Goal: Check status: Check status

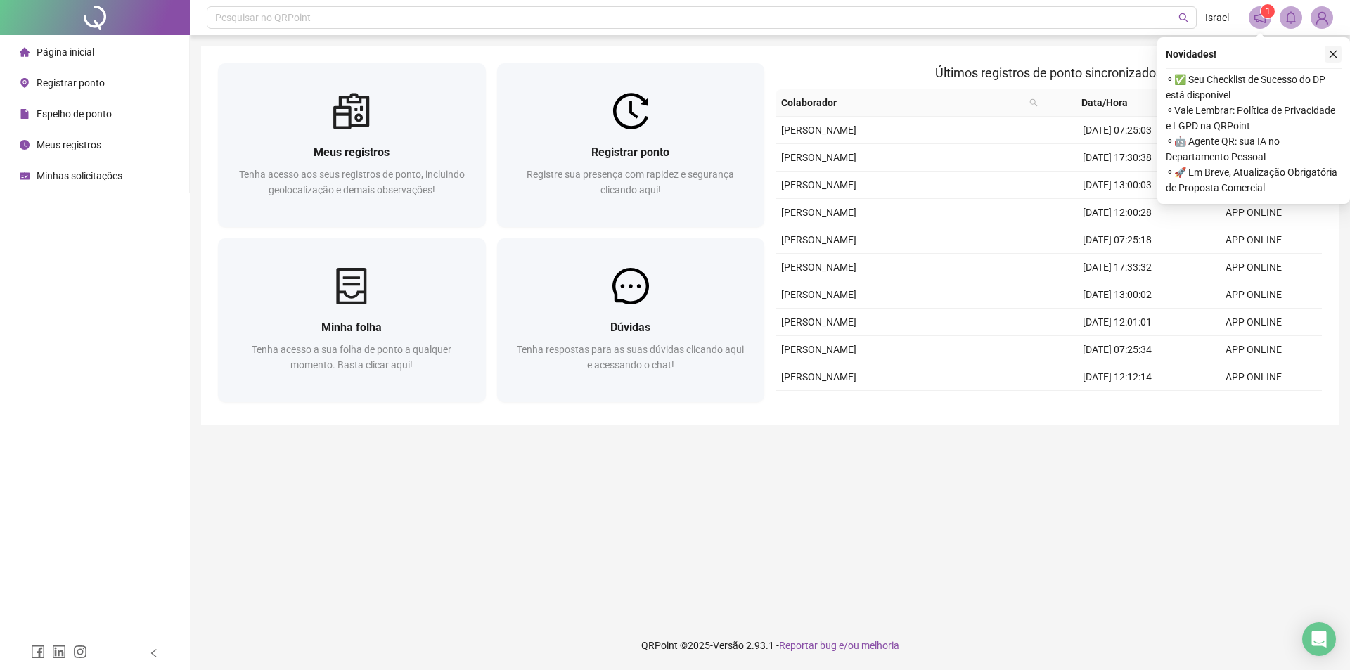
click at [1329, 50] on icon "close" at bounding box center [1334, 54] width 10 height 10
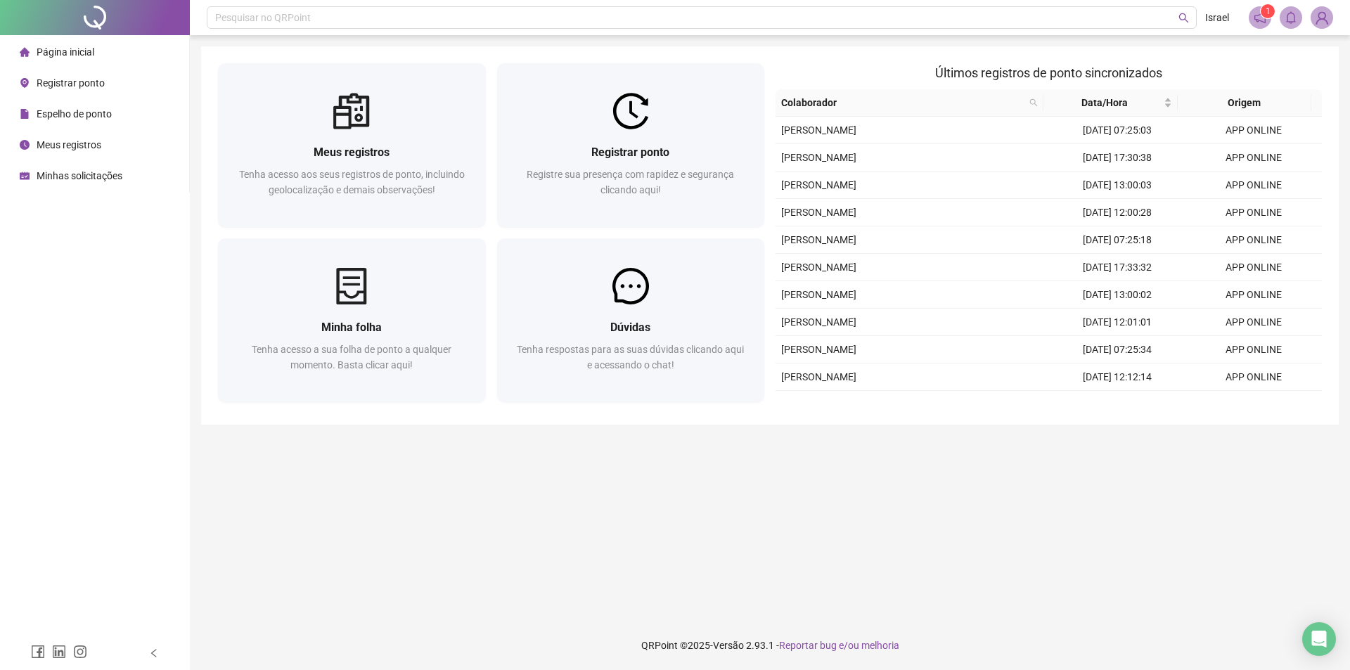
click at [98, 164] on div "Minhas solicitações" at bounding box center [71, 176] width 103 height 28
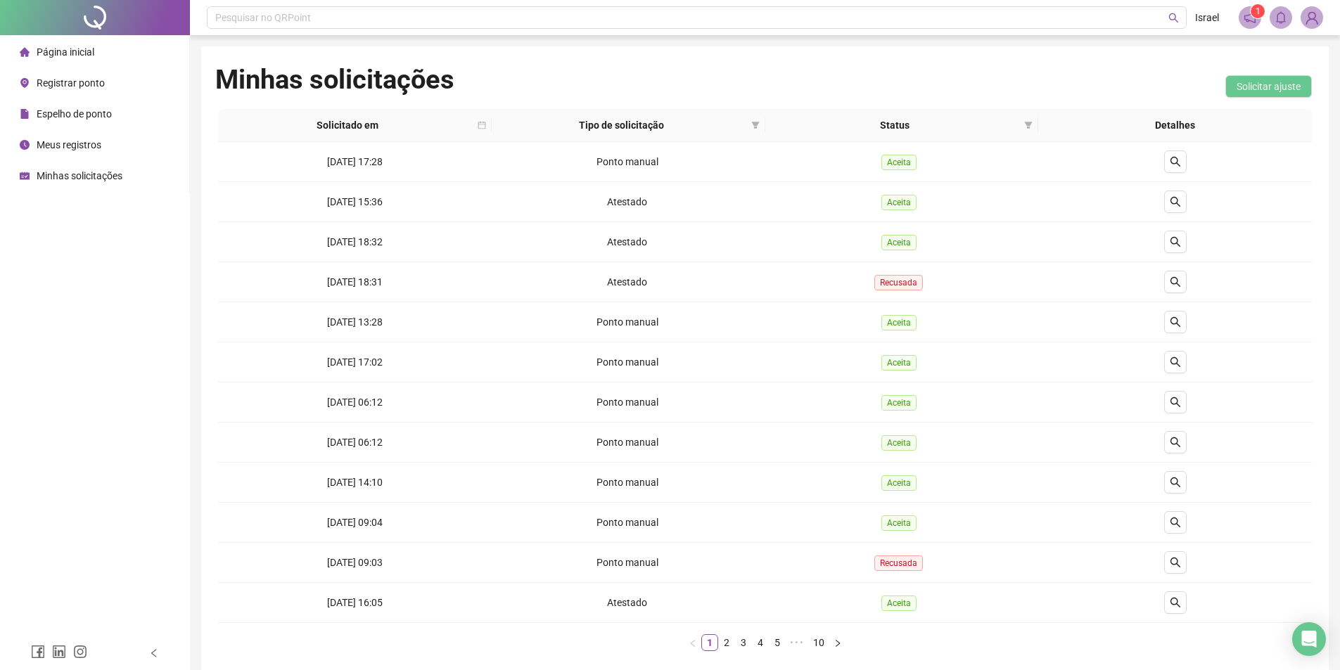
click at [72, 51] on span "Página inicial" at bounding box center [66, 51] width 58 height 11
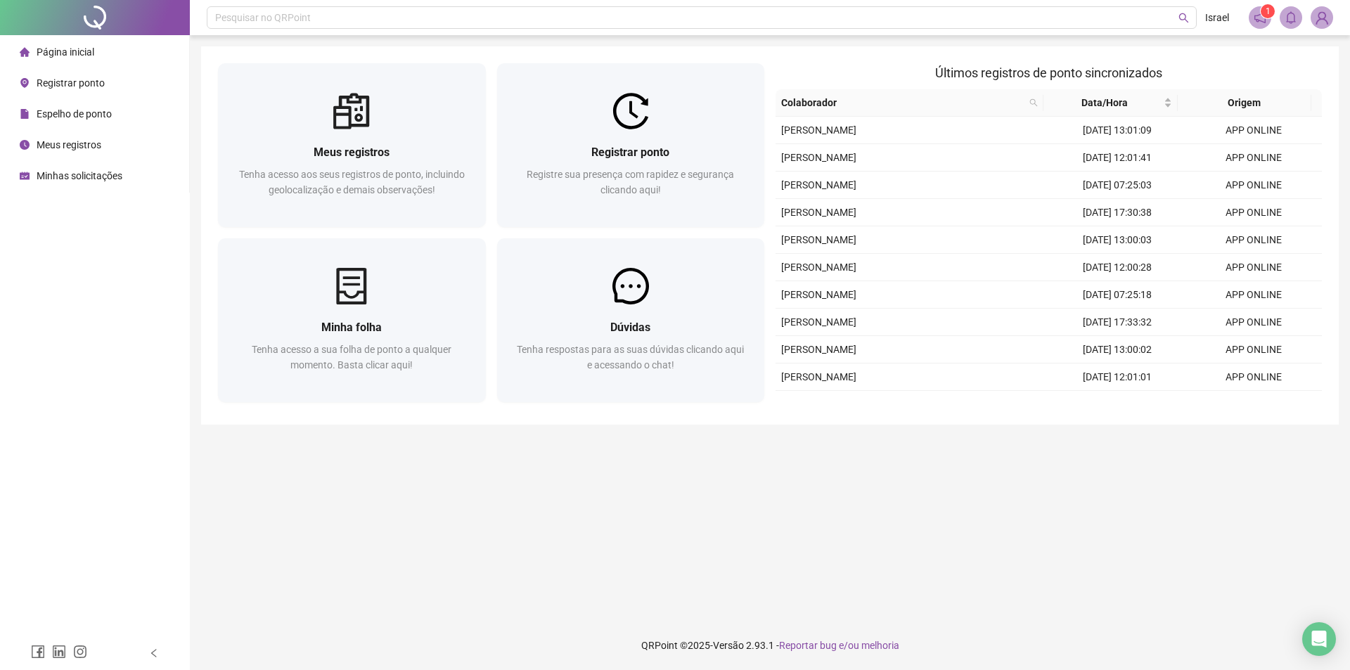
click at [79, 117] on span "Espelho de ponto" at bounding box center [74, 113] width 75 height 11
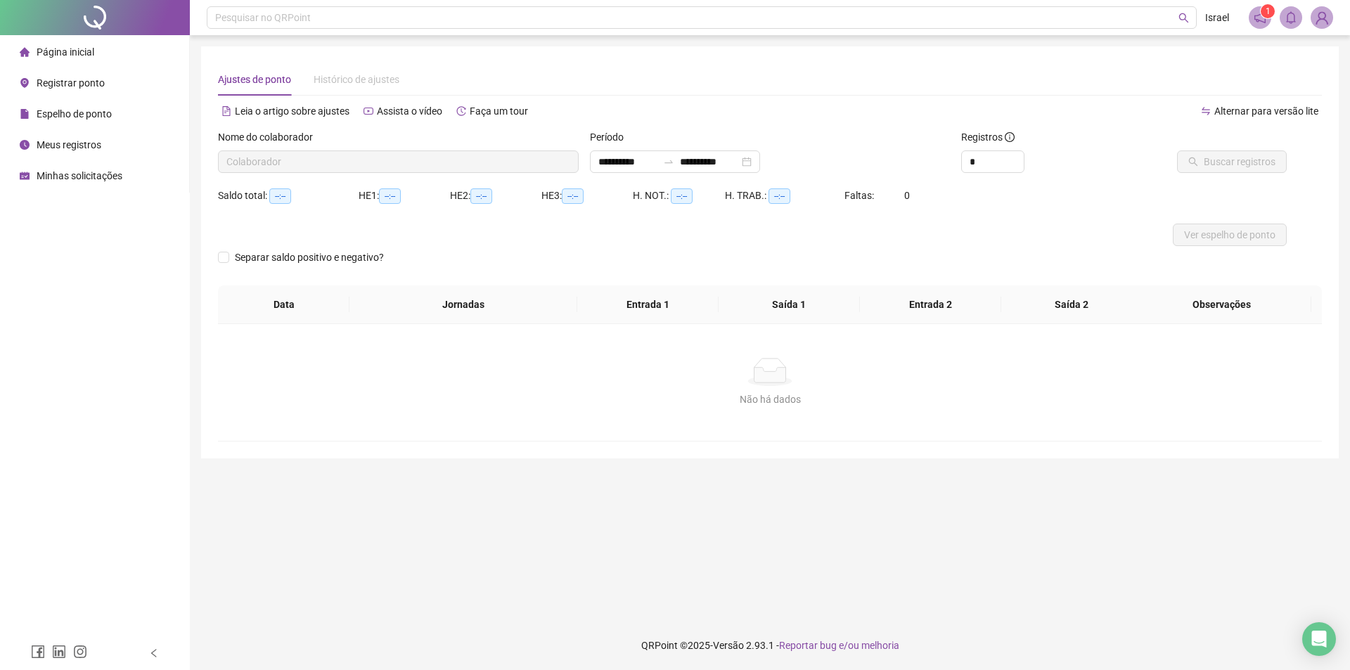
type input "**********"
click at [1215, 160] on span "Buscar registros" at bounding box center [1240, 161] width 72 height 15
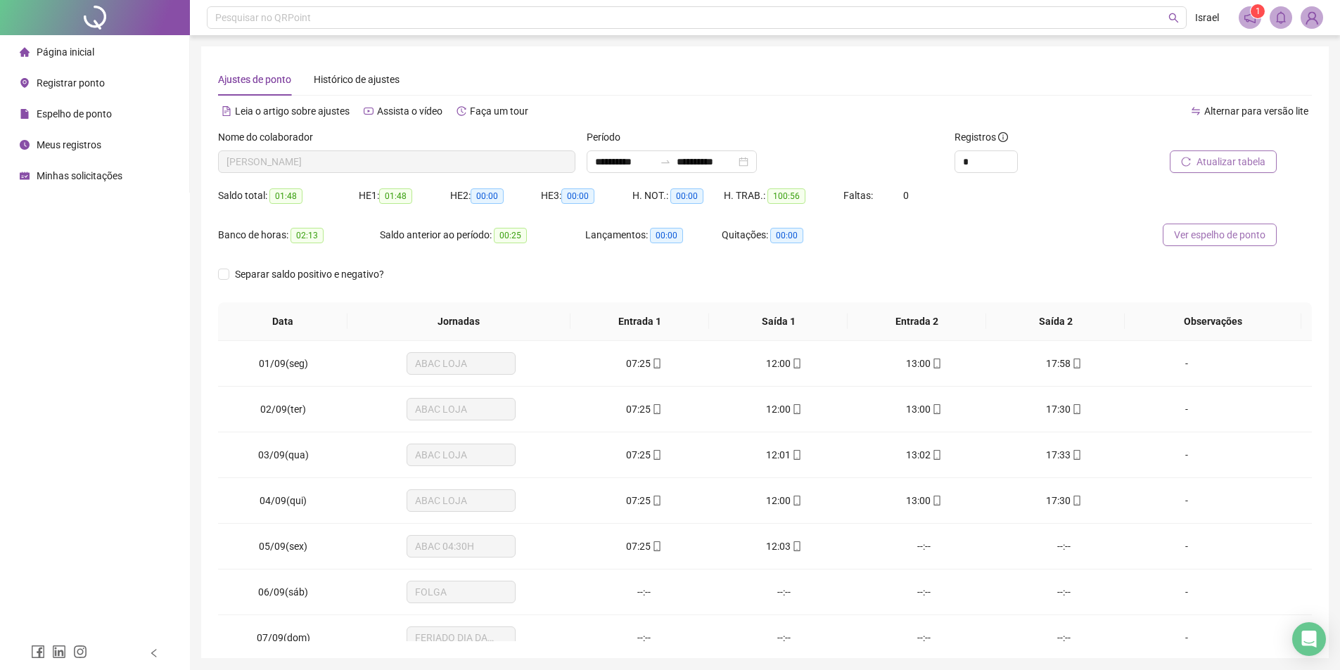
click at [1201, 231] on span "Ver espelho de ponto" at bounding box center [1219, 234] width 91 height 15
click at [91, 49] on span "Página inicial" at bounding box center [66, 51] width 58 height 11
